Goal: Check status: Check status

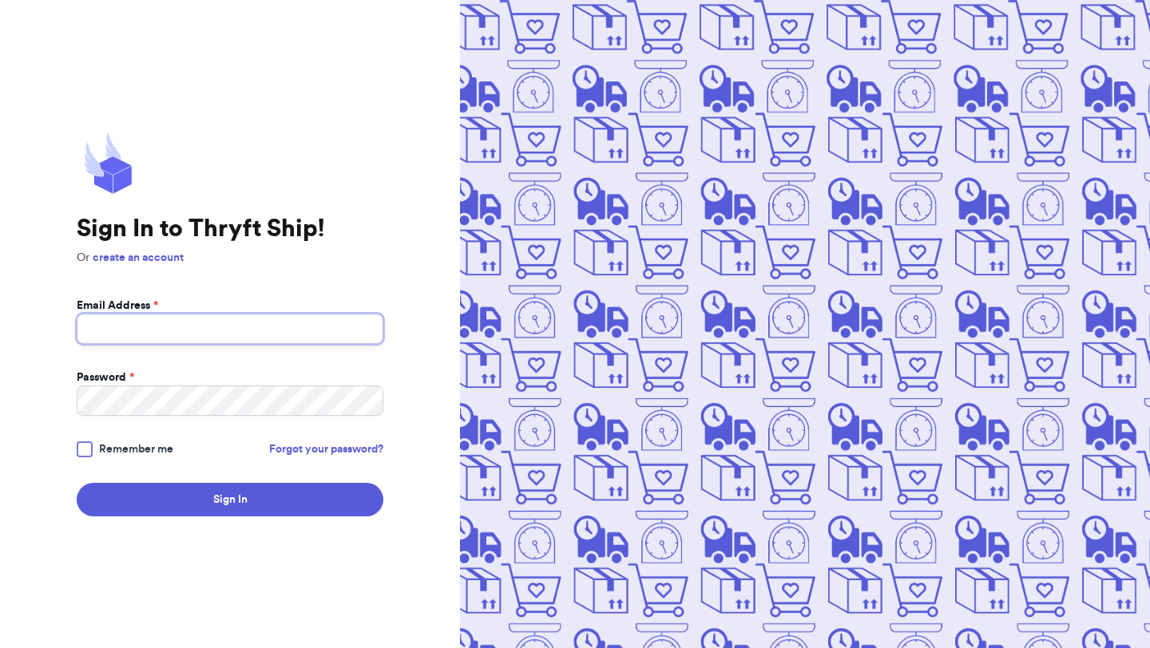
click at [261, 339] on input "Email Address *" at bounding box center [230, 329] width 307 height 30
type input "[EMAIL_ADDRESS][DOMAIN_NAME]"
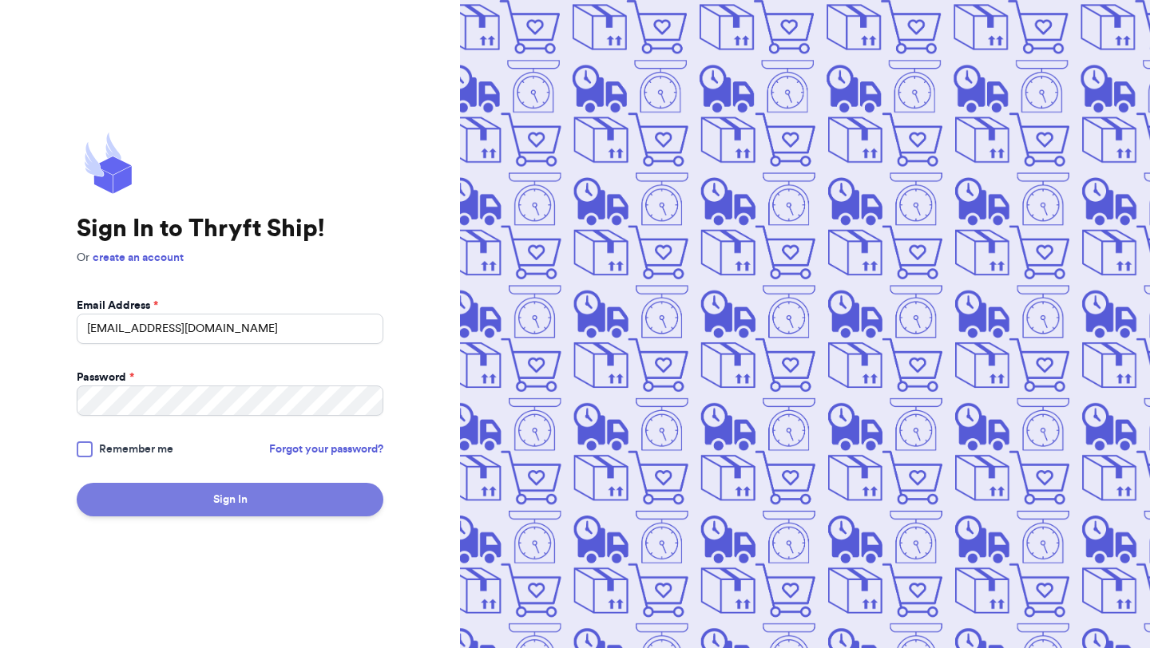
click at [223, 505] on button "Sign In" at bounding box center [230, 500] width 307 height 34
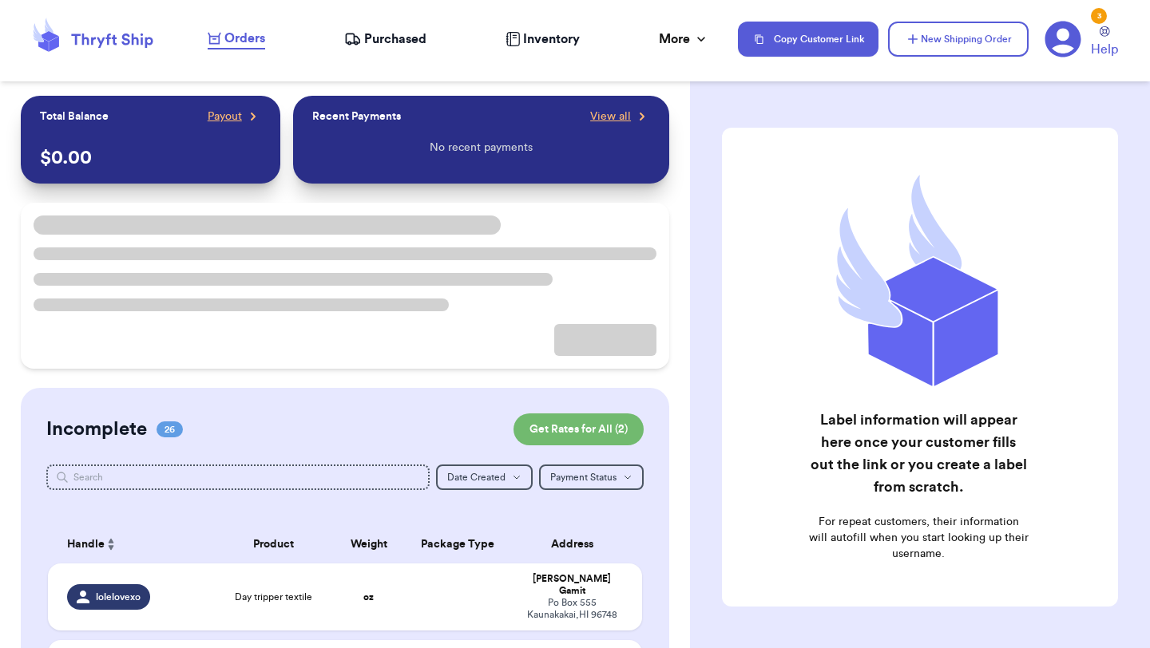
click at [383, 27] on nav "Orders Purchased Inventory More Stats Completed Orders Payments Payouts Copy Cu…" at bounding box center [671, 39] width 958 height 53
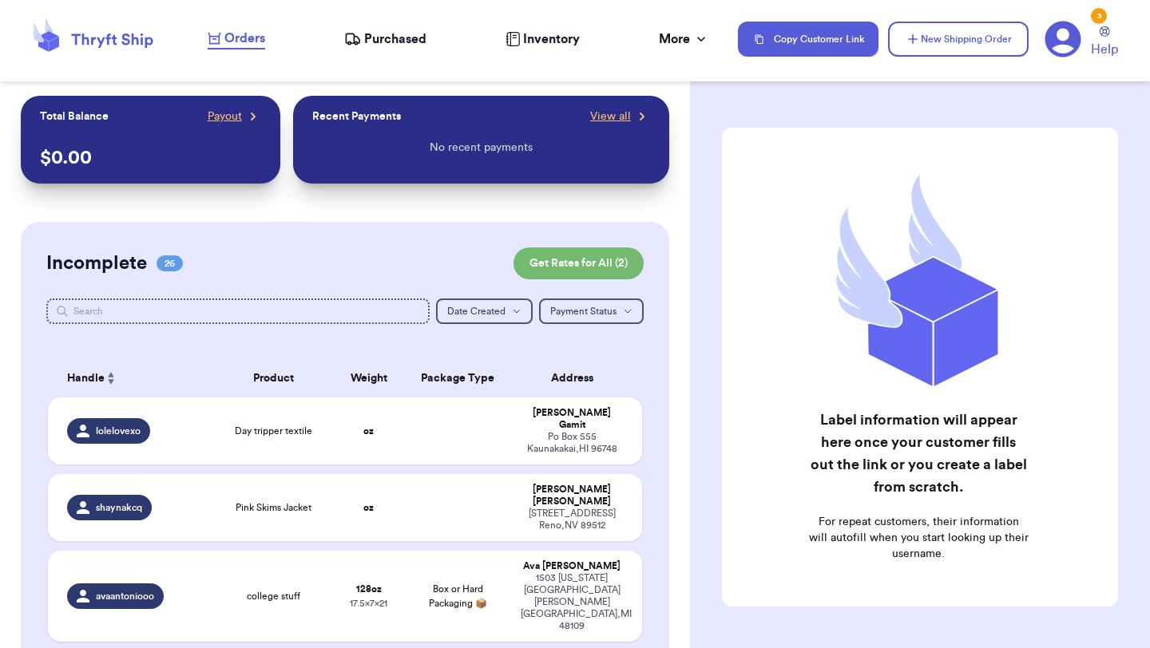
click at [387, 38] on span "Purchased" at bounding box center [395, 39] width 62 height 19
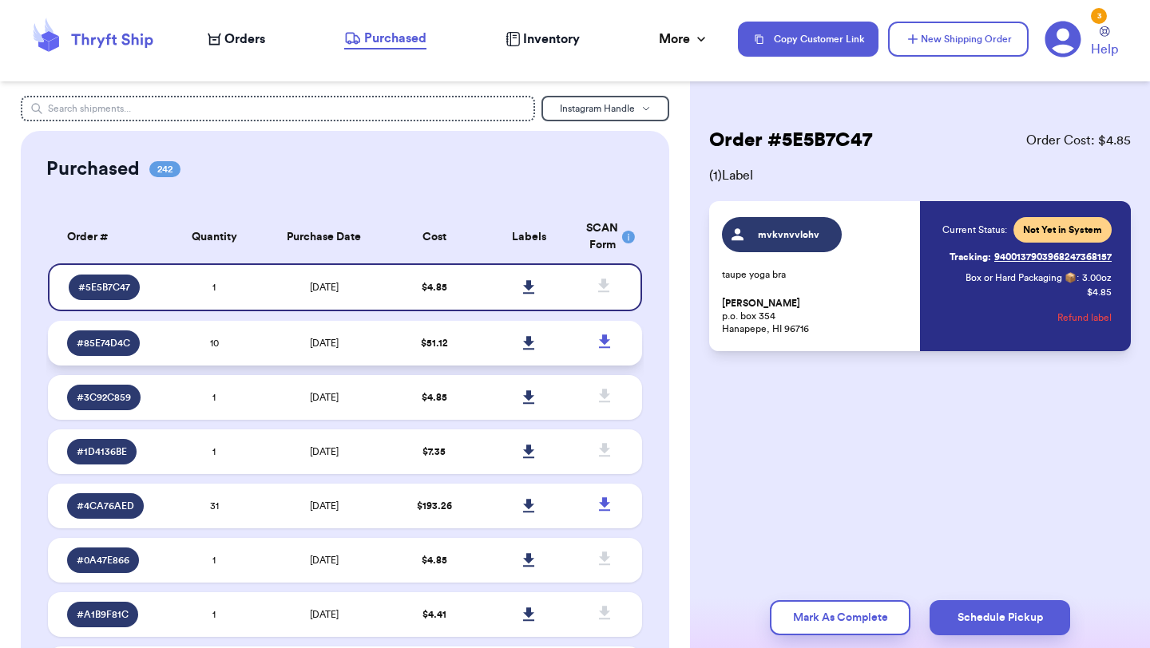
click at [283, 349] on td "9/17/2025" at bounding box center [324, 343] width 125 height 45
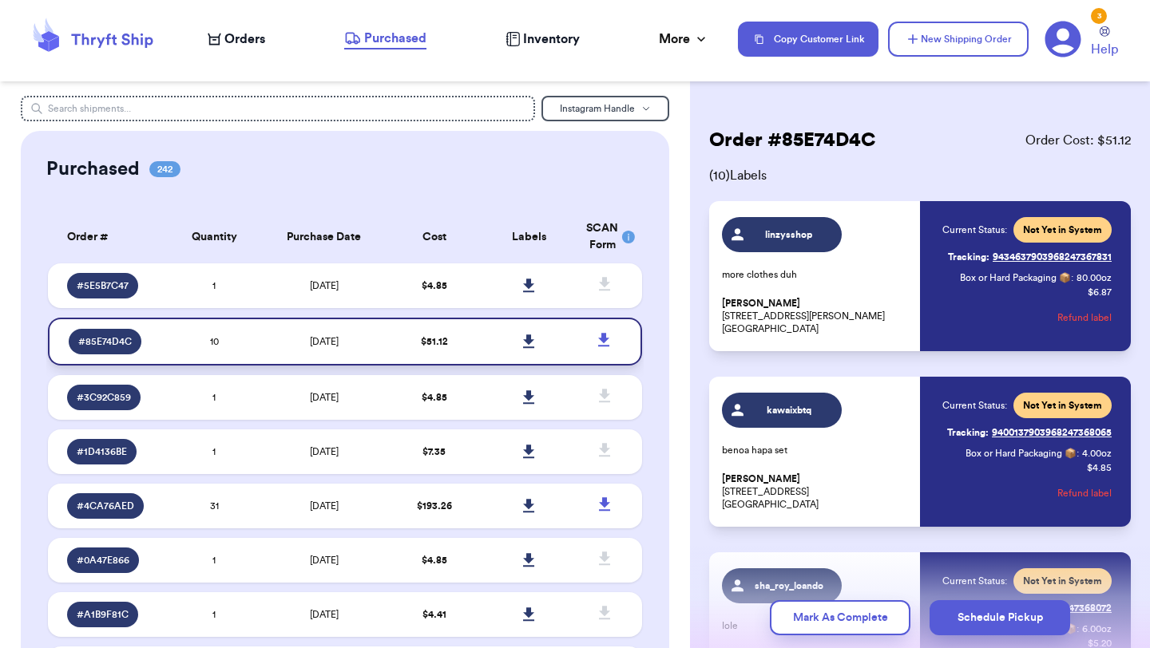
click at [531, 341] on icon at bounding box center [528, 342] width 11 height 14
click at [495, 291] on td at bounding box center [528, 285] width 95 height 45
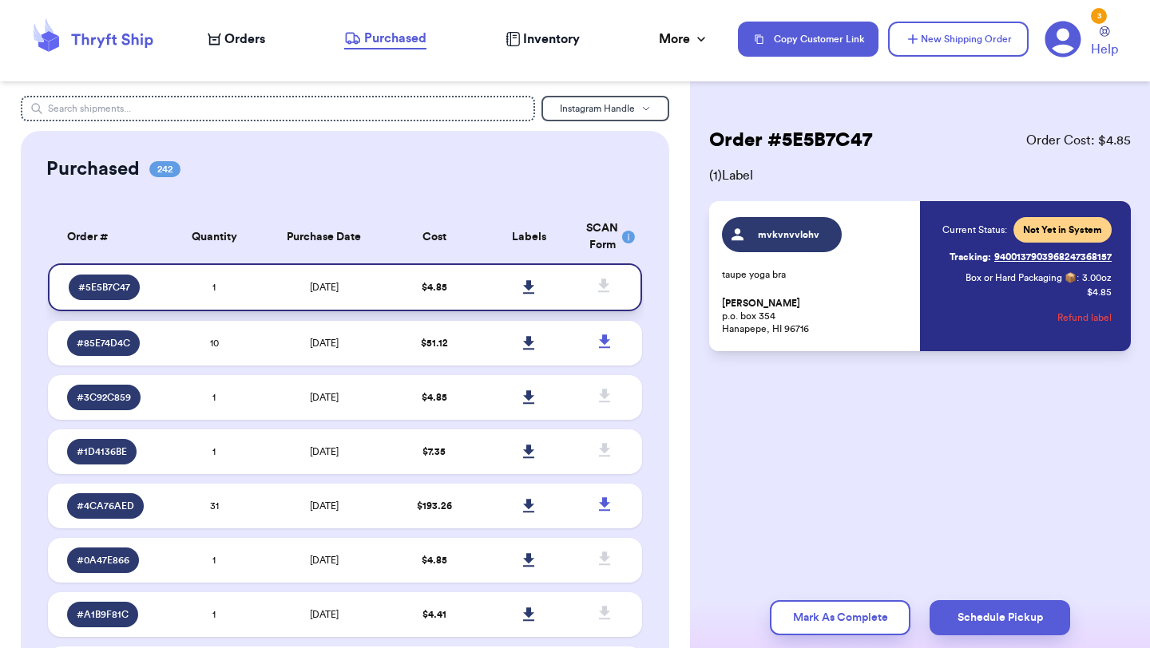
click at [527, 290] on icon at bounding box center [529, 287] width 12 height 14
